Goal: Transaction & Acquisition: Register for event/course

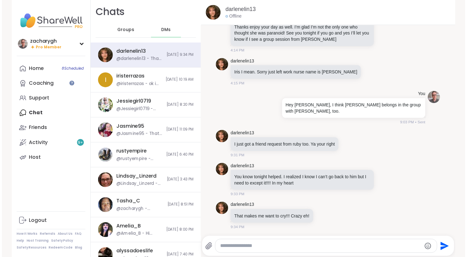
scroll to position [7332, 0]
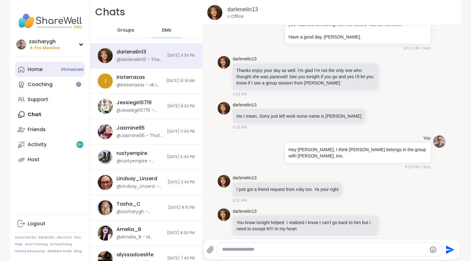
click at [34, 76] on link "Home 8 Scheduled" at bounding box center [50, 69] width 70 height 15
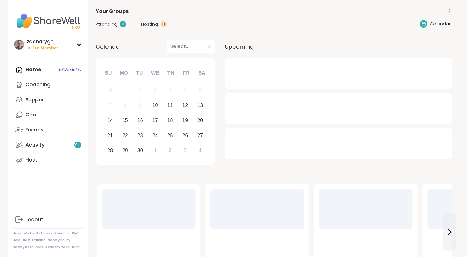
click at [110, 28] on div "Attending 0 Hosting 8 Calendar" at bounding box center [274, 24] width 356 height 18
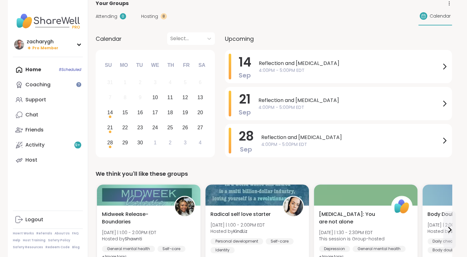
scroll to position [18, 0]
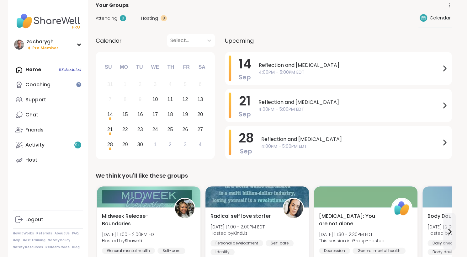
click at [122, 20] on div "0" at bounding box center [123, 18] width 6 height 6
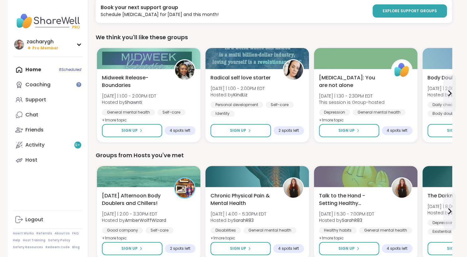
scroll to position [57, 0]
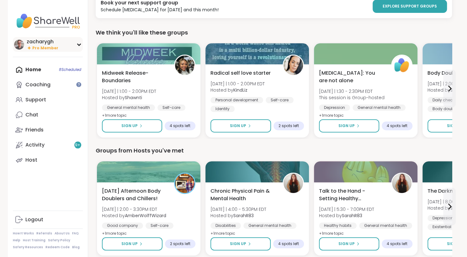
click at [78, 49] on div "zacharygh Pro Member" at bounding box center [48, 44] width 70 height 15
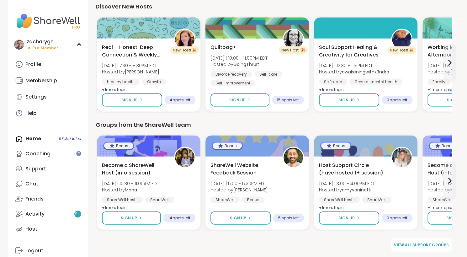
scroll to position [672, 0]
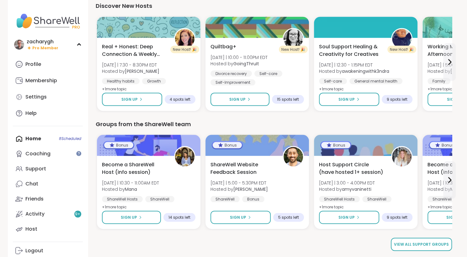
click at [415, 239] on link "View all support groups" at bounding box center [420, 243] width 61 height 13
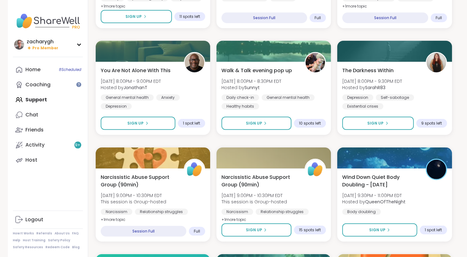
scroll to position [913, 0]
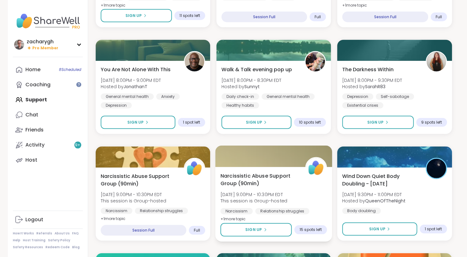
click at [270, 195] on span "[DATE] 9:00PM - 10:30PM EDT" at bounding box center [253, 194] width 67 height 6
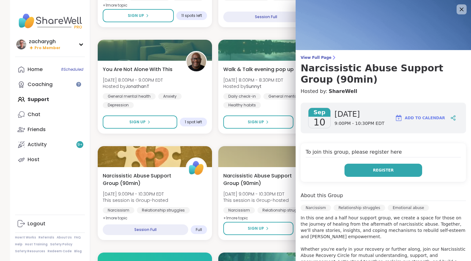
click at [363, 164] on button "Register" at bounding box center [384, 170] width 78 height 13
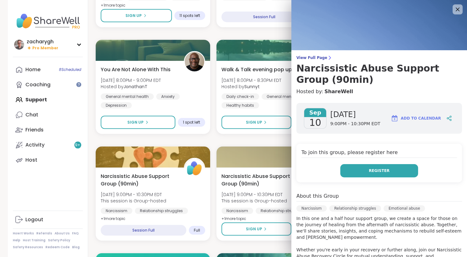
click at [359, 173] on button "Register" at bounding box center [379, 170] width 78 height 13
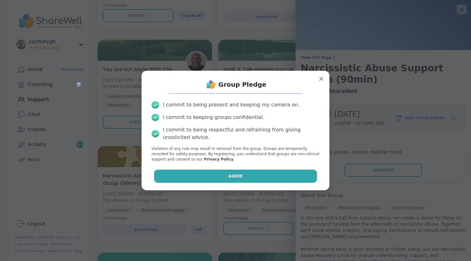
click at [258, 179] on button "Agree" at bounding box center [235, 176] width 163 height 13
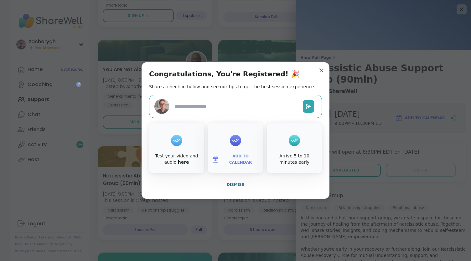
type textarea "*"
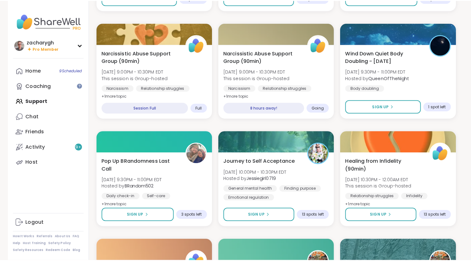
scroll to position [1039, 0]
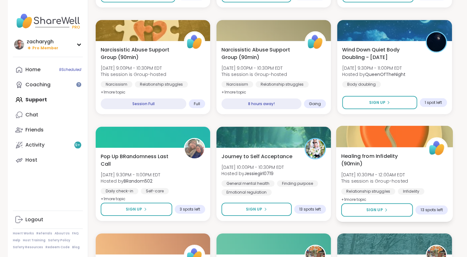
click at [415, 186] on div "Healing from Infidelity (90min) [DATE] 10:30PM - 12:00AM EDT This session is Gr…" at bounding box center [394, 177] width 107 height 51
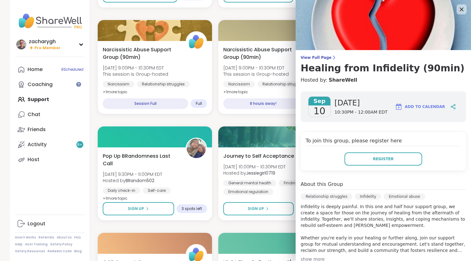
click at [415, 186] on div "About this Group" at bounding box center [383, 185] width 165 height 9
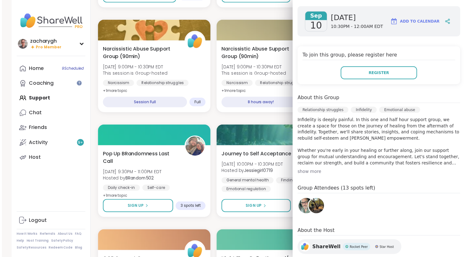
scroll to position [94, 0]
